Goal: Task Accomplishment & Management: Manage account settings

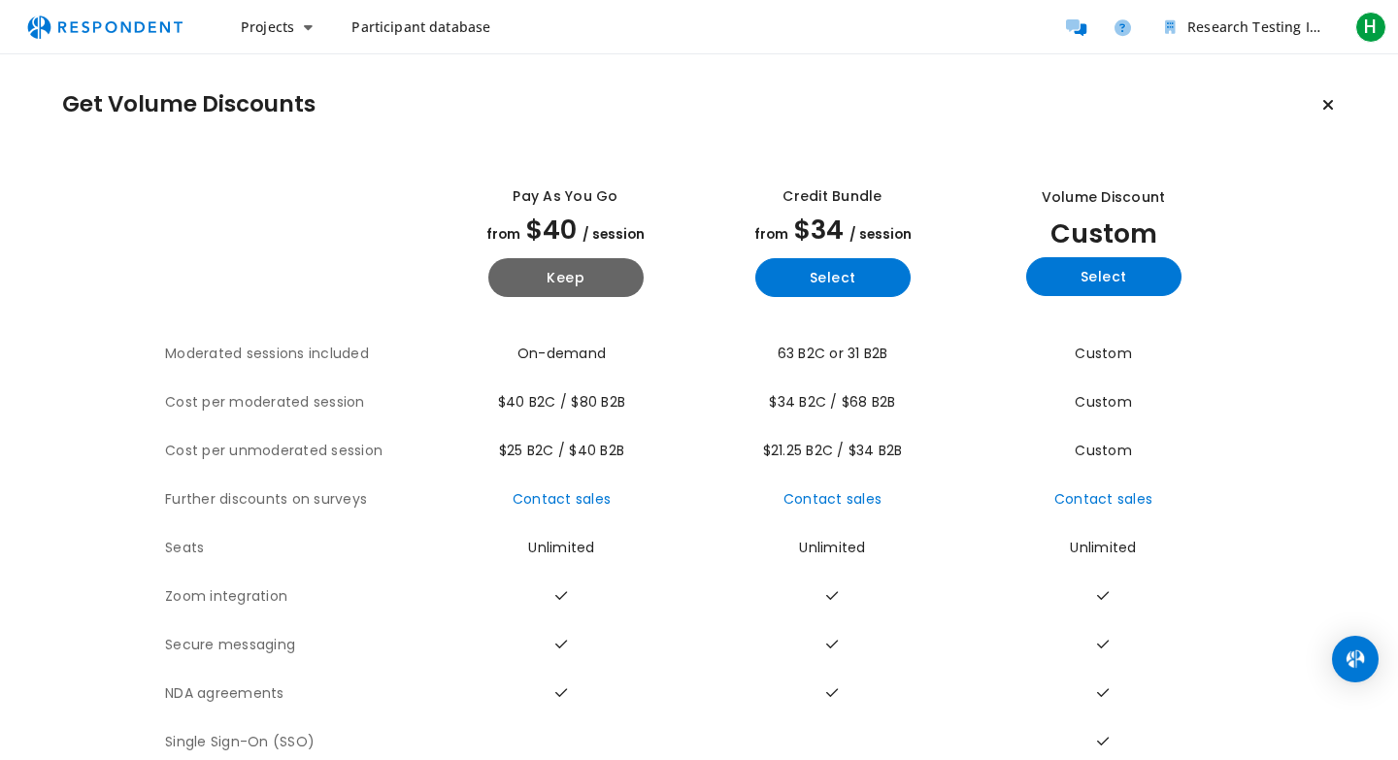
click at [117, 30] on img "Main navigation" at bounding box center [105, 27] width 179 height 37
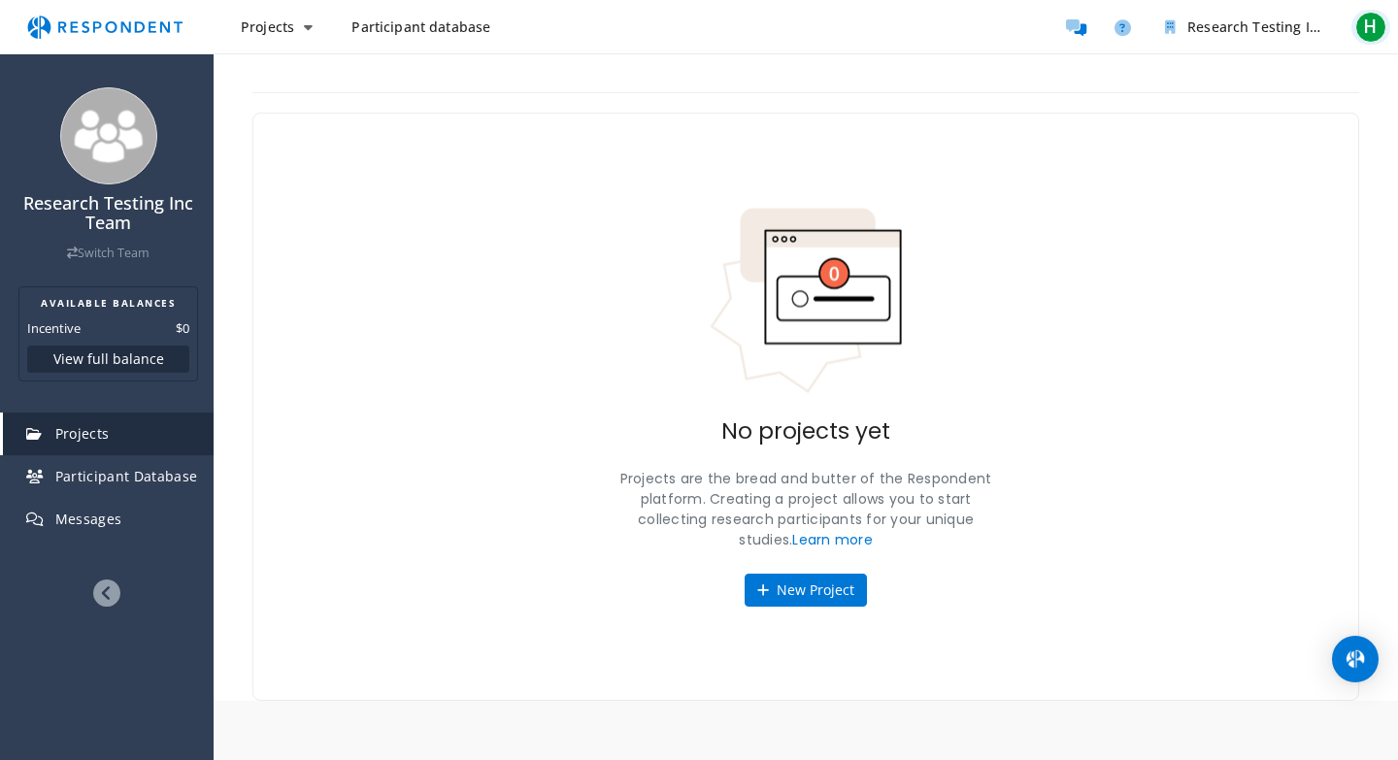
click at [1374, 34] on span "H" at bounding box center [1370, 27] width 31 height 31
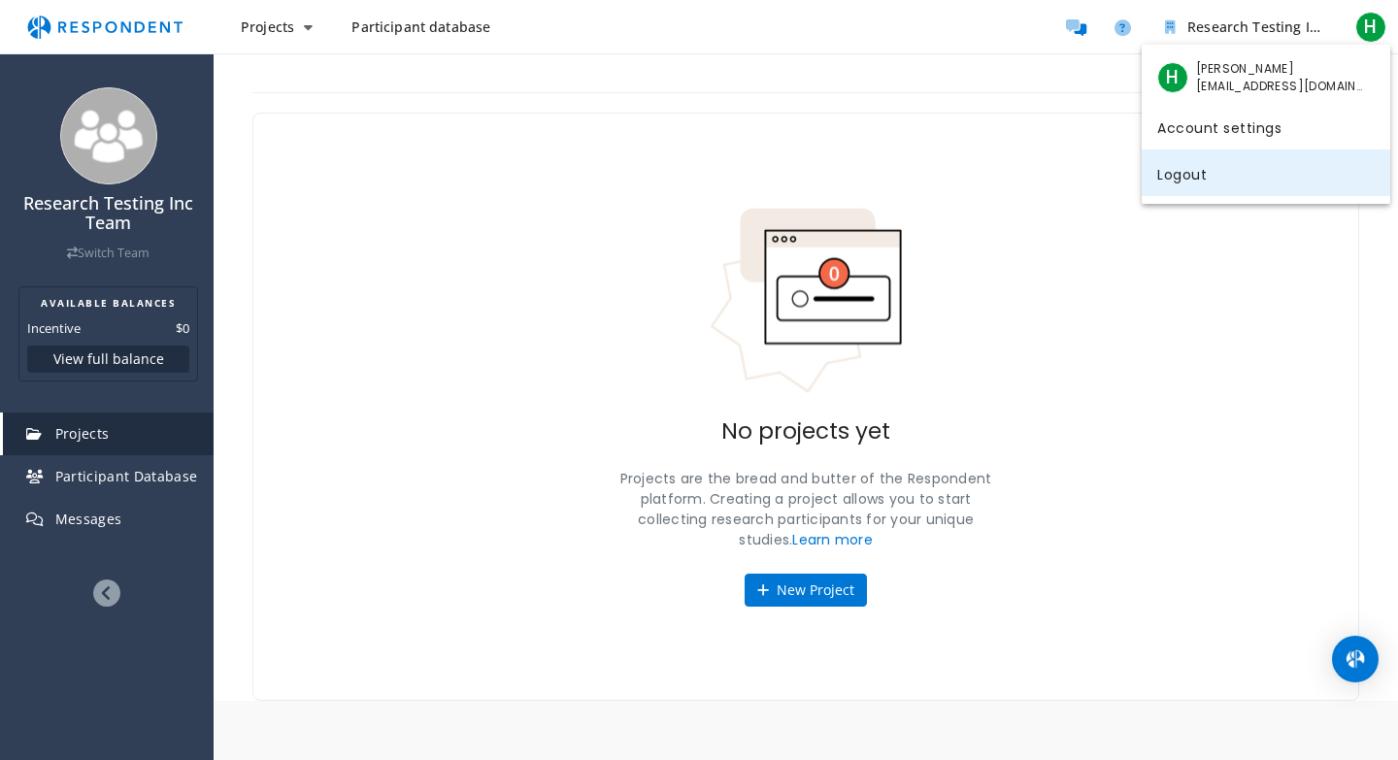
click at [1212, 172] on link "Logout" at bounding box center [1266, 173] width 249 height 47
